Goal: Information Seeking & Learning: Learn about a topic

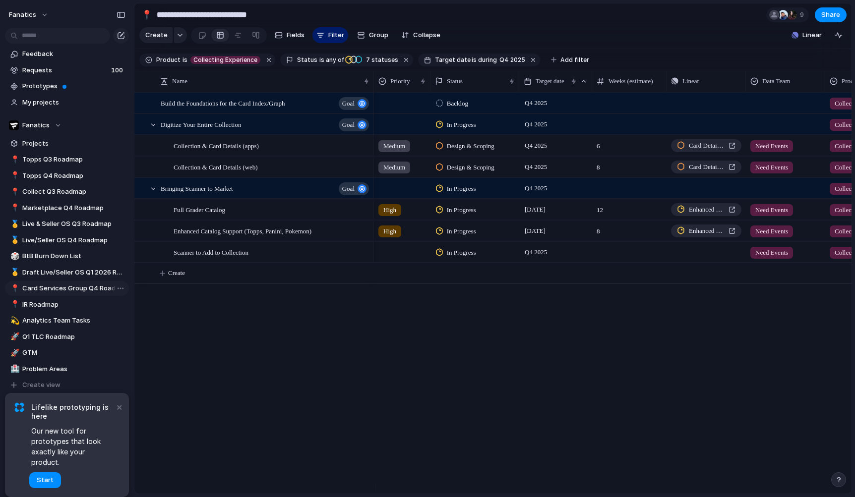
click at [71, 291] on span "Card Services Group Q4 Roadmap" at bounding box center [73, 289] width 103 height 10
click at [51, 191] on span "Collect Q3 Roadmap" at bounding box center [73, 192] width 103 height 10
type input "**********"
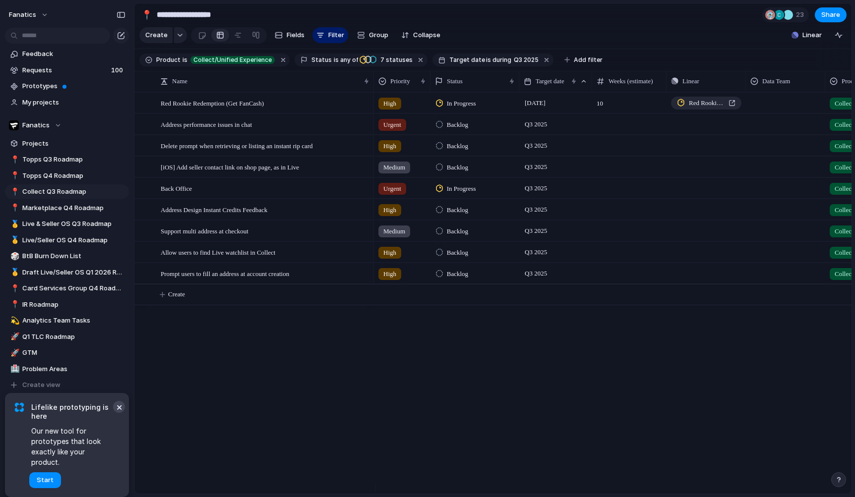
click at [119, 413] on button "×" at bounding box center [119, 407] width 12 height 12
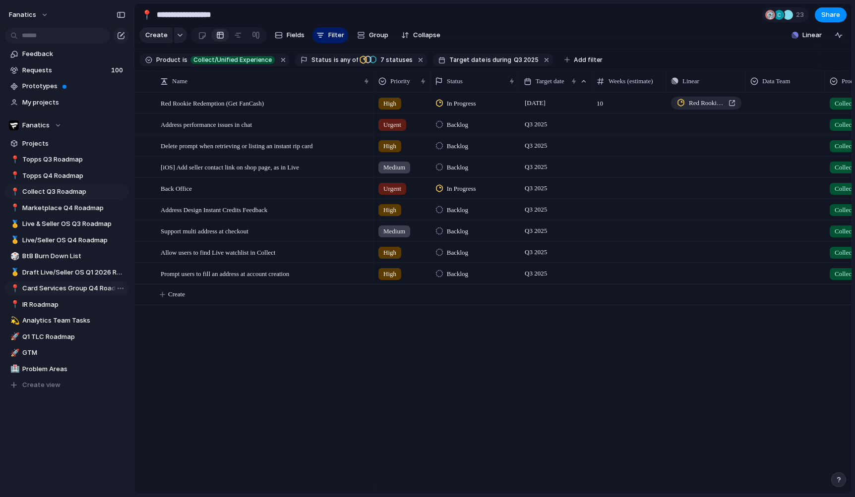
click at [68, 295] on link "📍 Card Services Group Q4 Roadmap" at bounding box center [67, 288] width 124 height 15
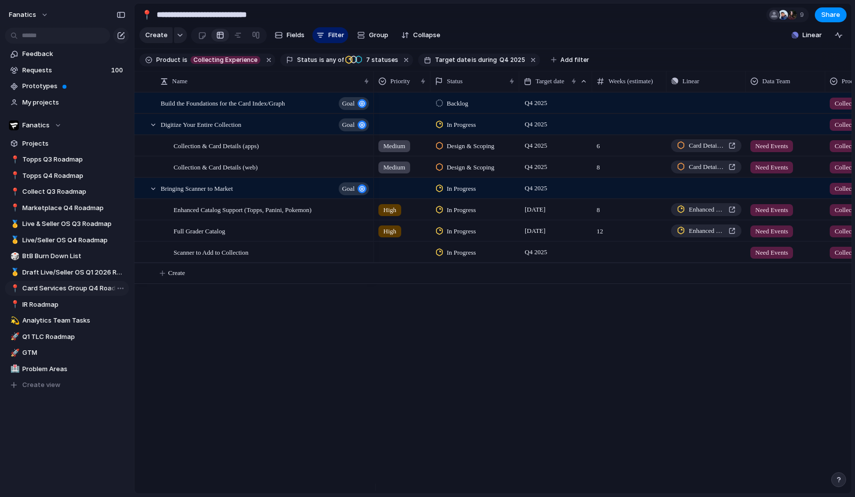
click at [68, 288] on span "Card Services Group Q4 Roadmap" at bounding box center [73, 289] width 103 height 10
click at [198, 108] on span "Build the Foundations for the Card Index/Graph" at bounding box center [223, 102] width 124 height 11
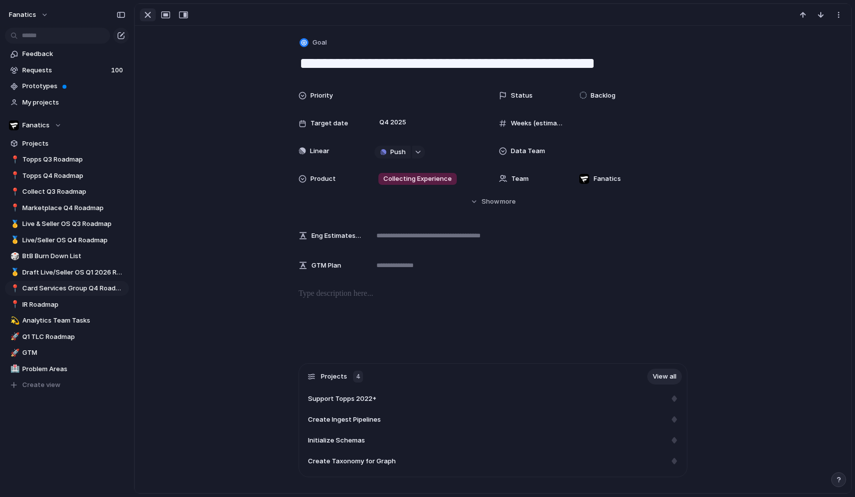
click at [142, 14] on div "button" at bounding box center [148, 15] width 12 height 12
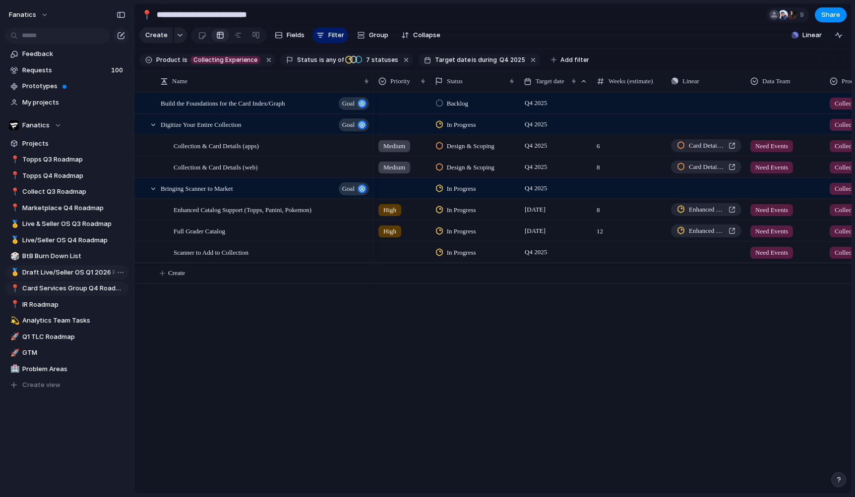
click at [58, 274] on span "Draft Live/Seller OS Q1 2026 Roadmap" at bounding box center [73, 273] width 103 height 10
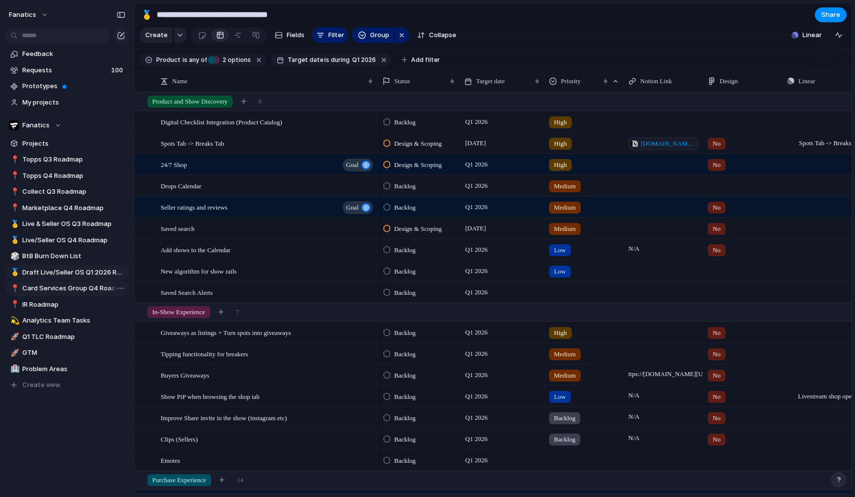
click at [64, 286] on span "Card Services Group Q4 Roadmap" at bounding box center [73, 289] width 103 height 10
type input "**********"
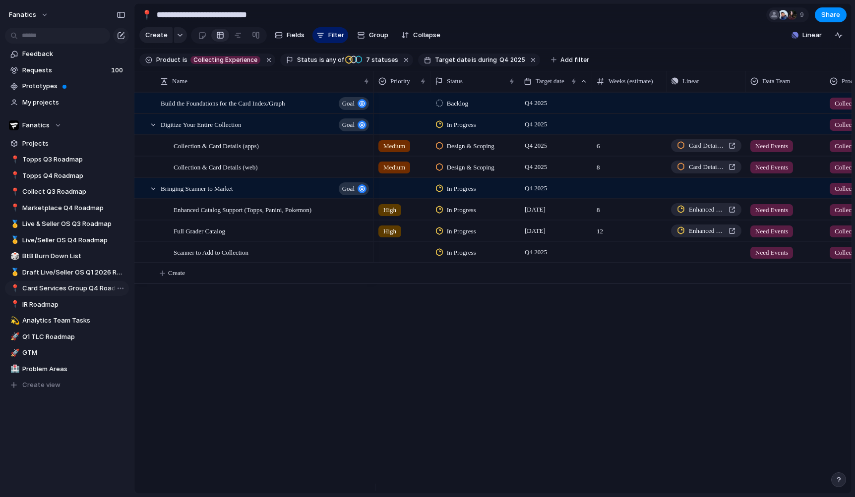
click at [64, 286] on span "Card Services Group Q4 Roadmap" at bounding box center [73, 289] width 103 height 10
click at [527, 64] on button "button" at bounding box center [533, 60] width 13 height 13
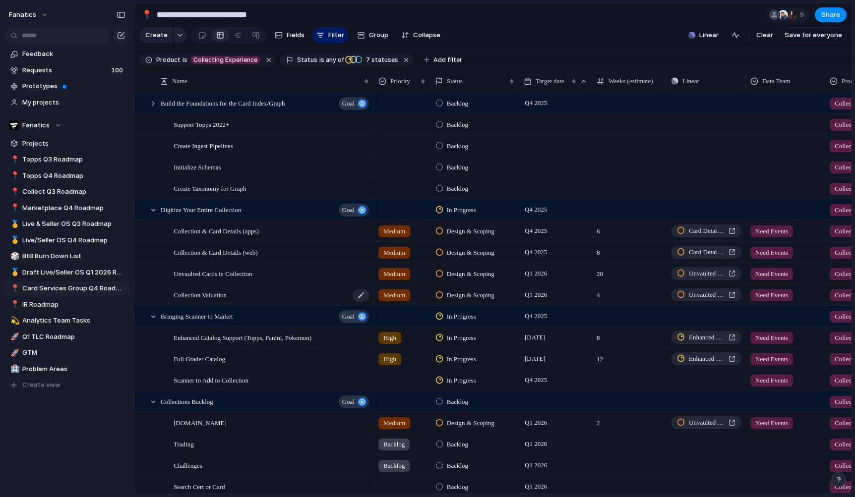
click at [223, 300] on span "Collection Valuation" at bounding box center [200, 294] width 53 height 11
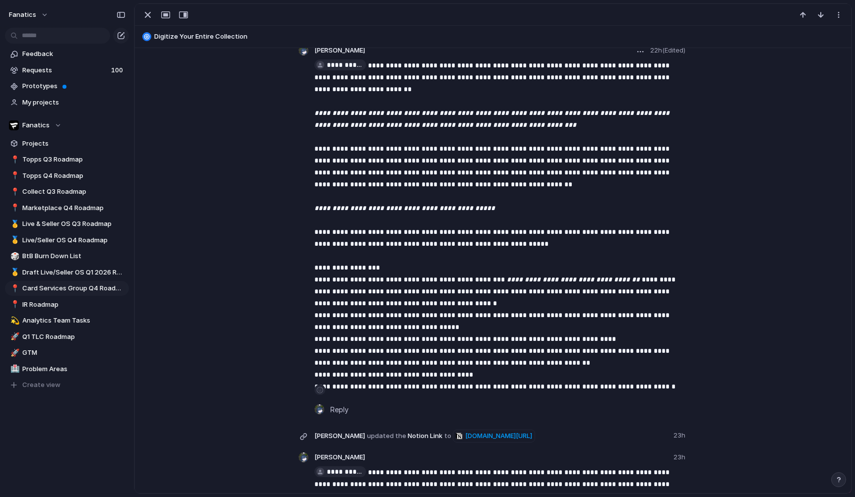
scroll to position [507, 0]
